Goal: Complete application form

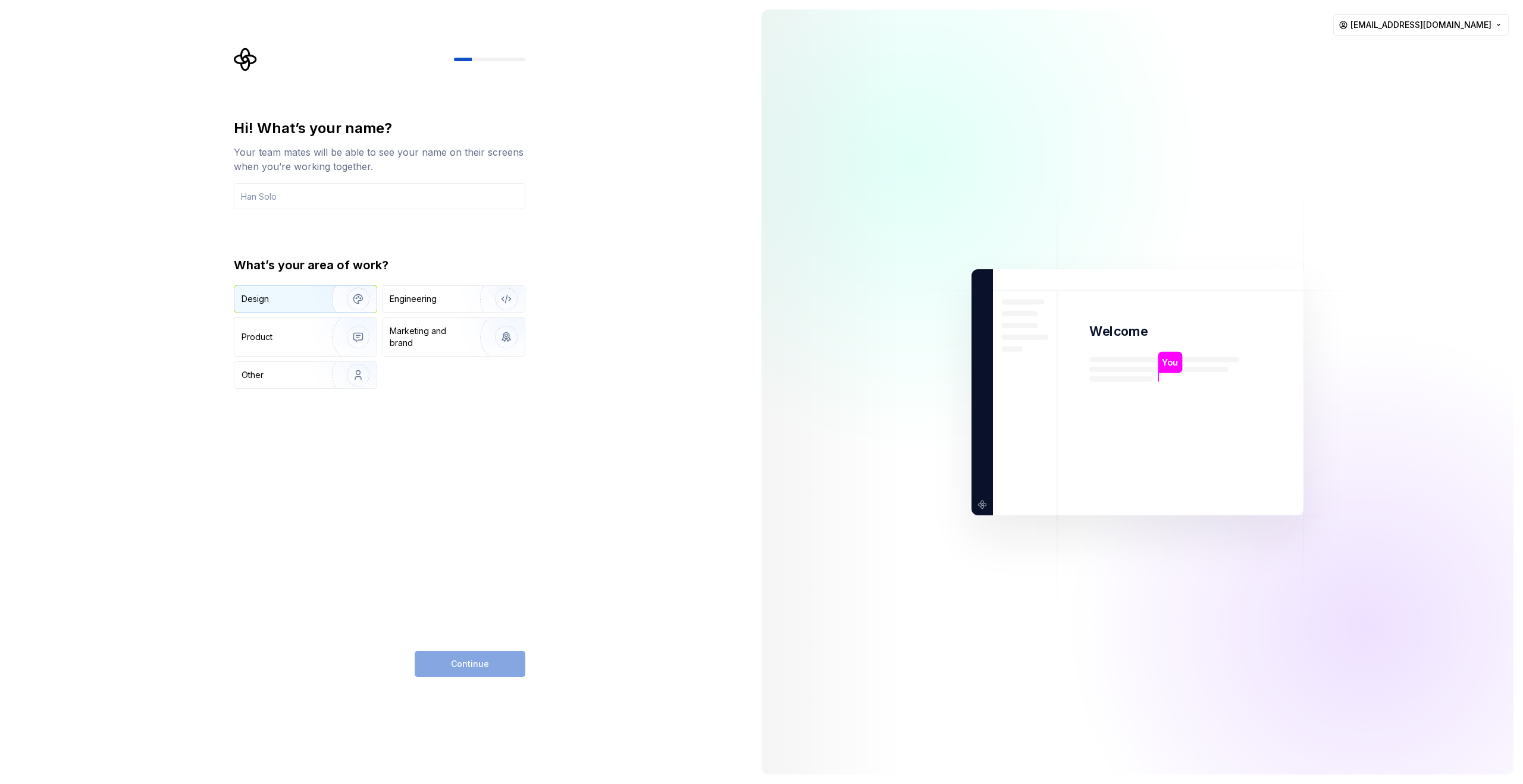
click at [304, 305] on div "Design" at bounding box center [305, 300] width 142 height 27
click at [303, 337] on div "Product" at bounding box center [281, 337] width 79 height 12
click at [310, 298] on div "Design" at bounding box center [279, 299] width 75 height 12
click at [357, 298] on img "button" at bounding box center [350, 300] width 76 height 80
click at [294, 196] on input "text" at bounding box center [380, 197] width 291 height 27
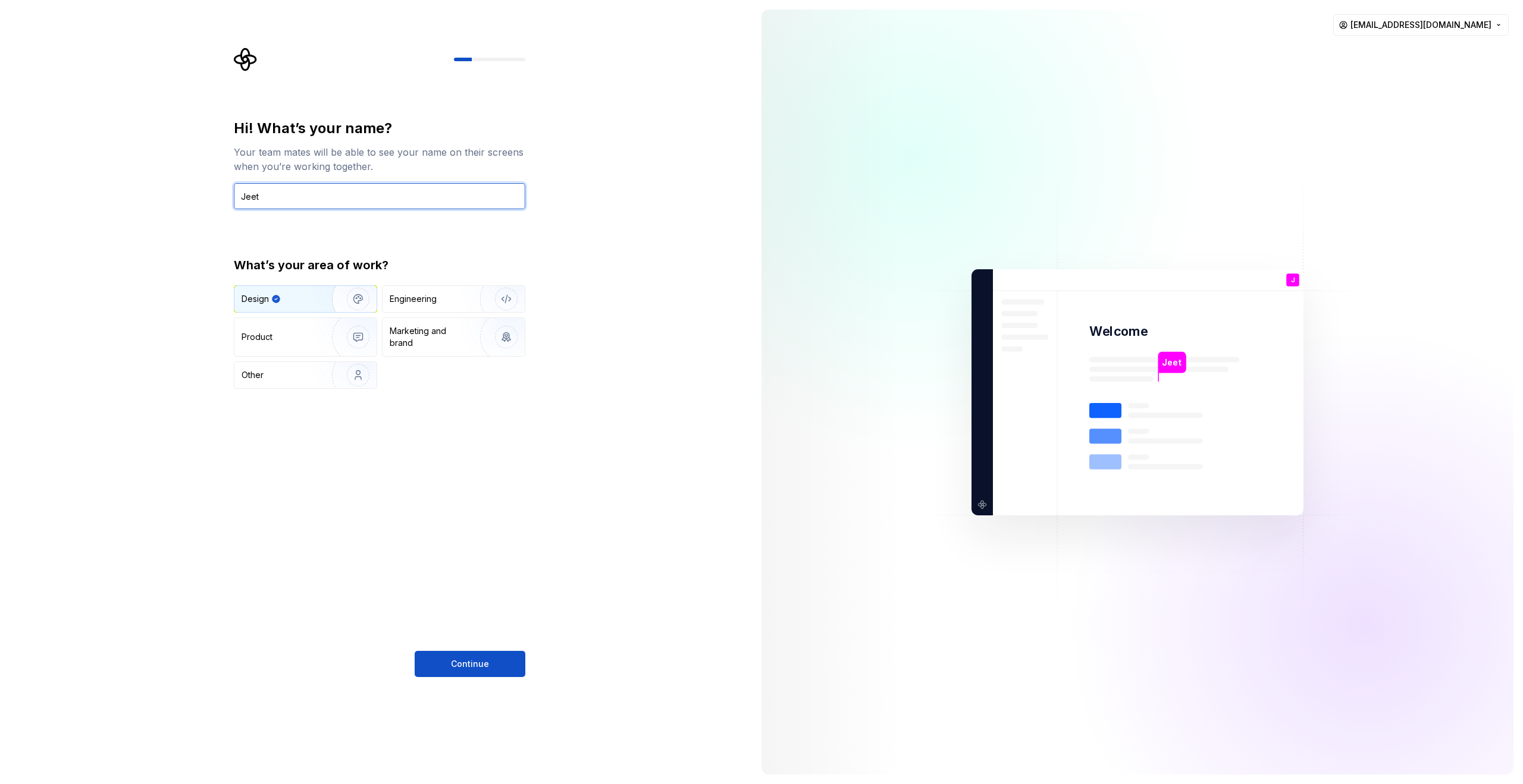
type input "Jeet"
click at [546, 294] on div "Hi! What’s your name? Your team mates will be able to see your name on their sc…" at bounding box center [376, 392] width 752 height 784
click at [307, 345] on div "Product" at bounding box center [305, 337] width 142 height 38
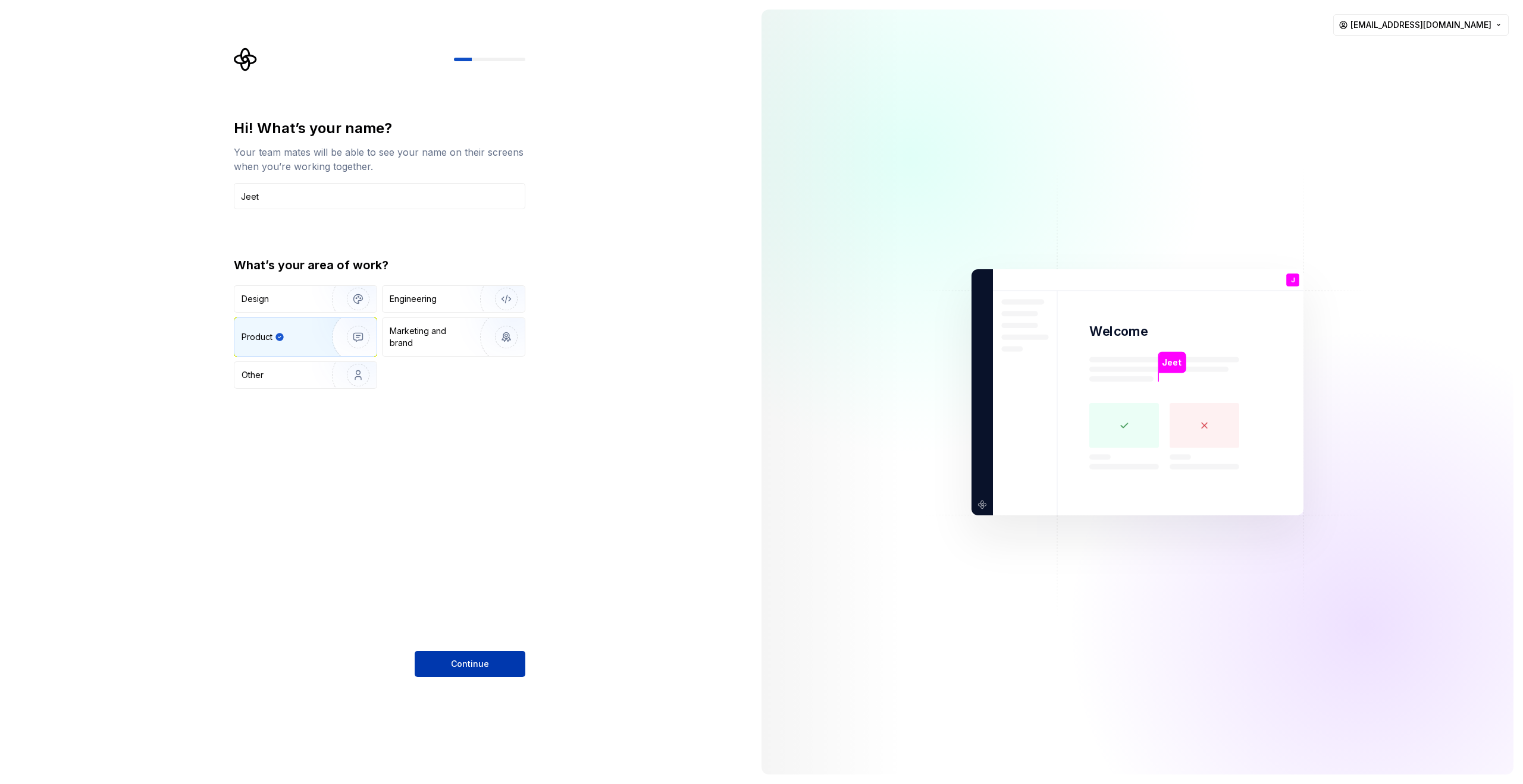
click at [465, 659] on span "Continue" at bounding box center [470, 664] width 38 height 12
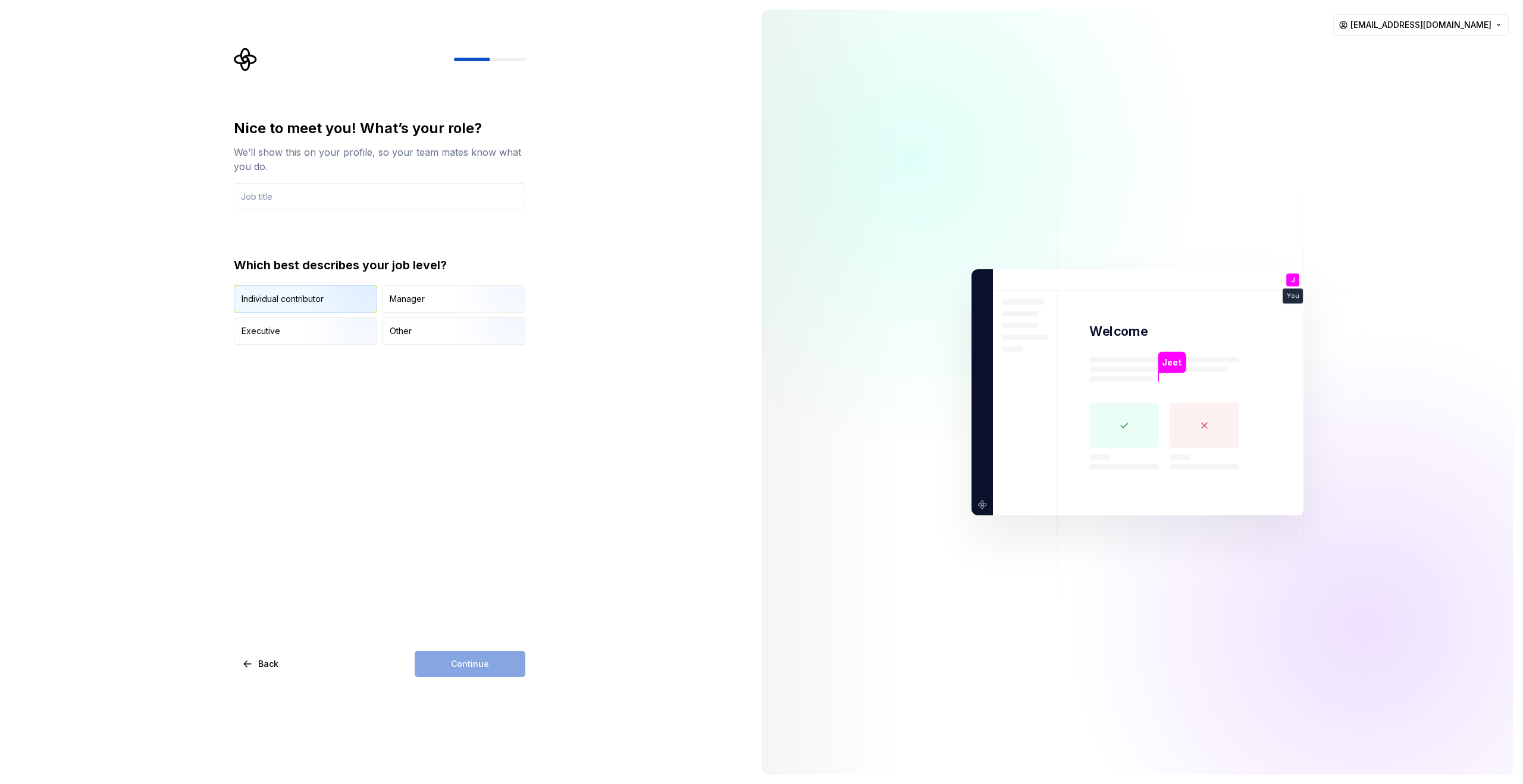
click at [332, 307] on img "button" at bounding box center [348, 314] width 76 height 80
click at [299, 195] on input "text" at bounding box center [380, 197] width 291 height 27
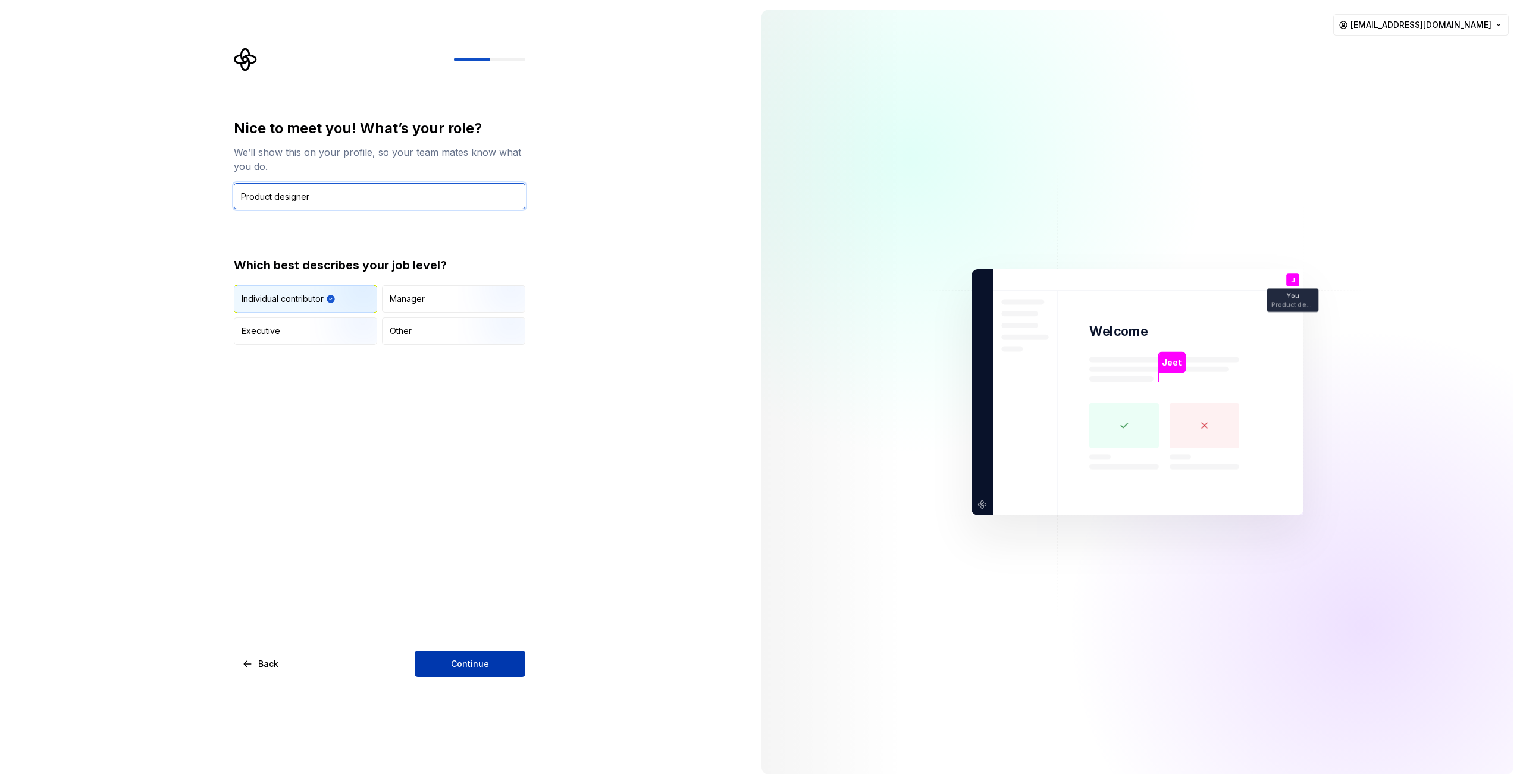
type input "Product designer"
click at [441, 658] on button "Continue" at bounding box center [470, 664] width 110 height 27
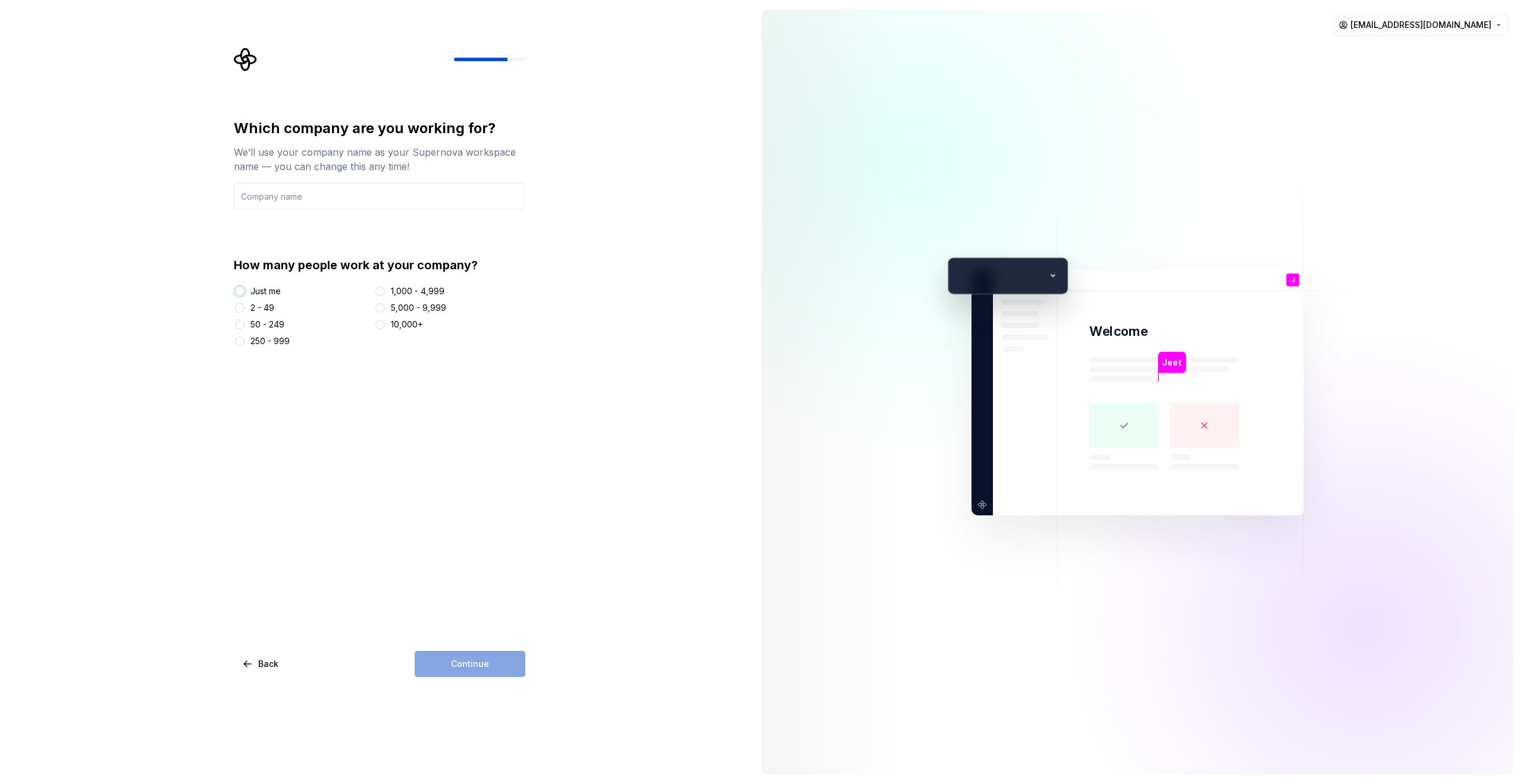
click at [237, 293] on button "Just me" at bounding box center [240, 291] width 10 height 10
click at [466, 666] on div "Continue" at bounding box center [470, 664] width 110 height 27
click at [284, 205] on input "text" at bounding box center [380, 197] width 291 height 27
type input "none"
click at [458, 653] on button "Continue" at bounding box center [470, 664] width 110 height 27
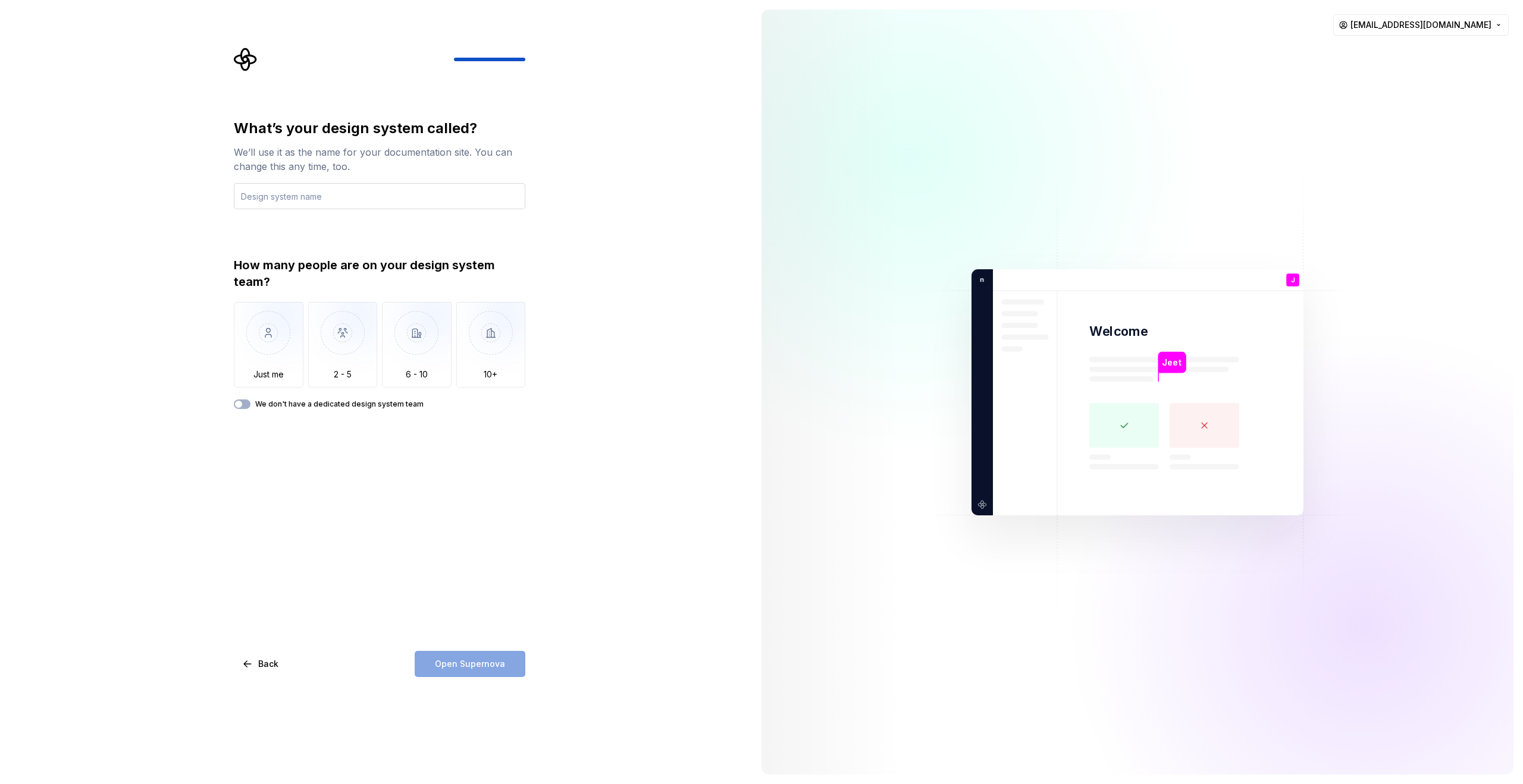
click at [337, 194] on input "text" at bounding box center [380, 197] width 291 height 27
click at [260, 356] on img "button" at bounding box center [268, 343] width 69 height 80
click at [281, 197] on input "text" at bounding box center [380, 197] width 291 height 27
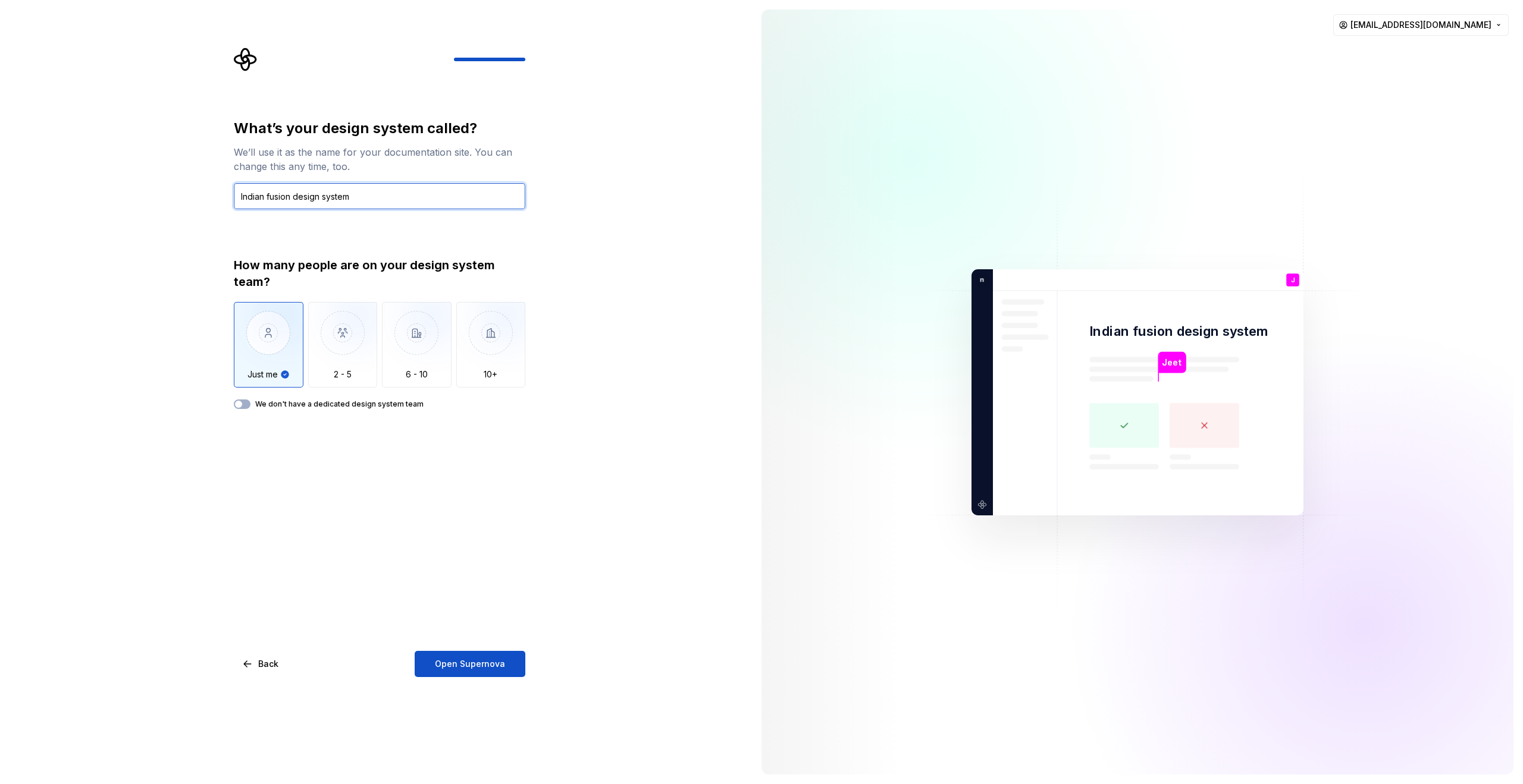
type input "Indian fusion design system"
click at [460, 693] on div "What’s your design system called? We’ll use it as the name for your documentati…" at bounding box center [376, 392] width 752 height 784
click at [458, 663] on span "Open Supernova" at bounding box center [470, 664] width 70 height 12
